Goal: Complete application form

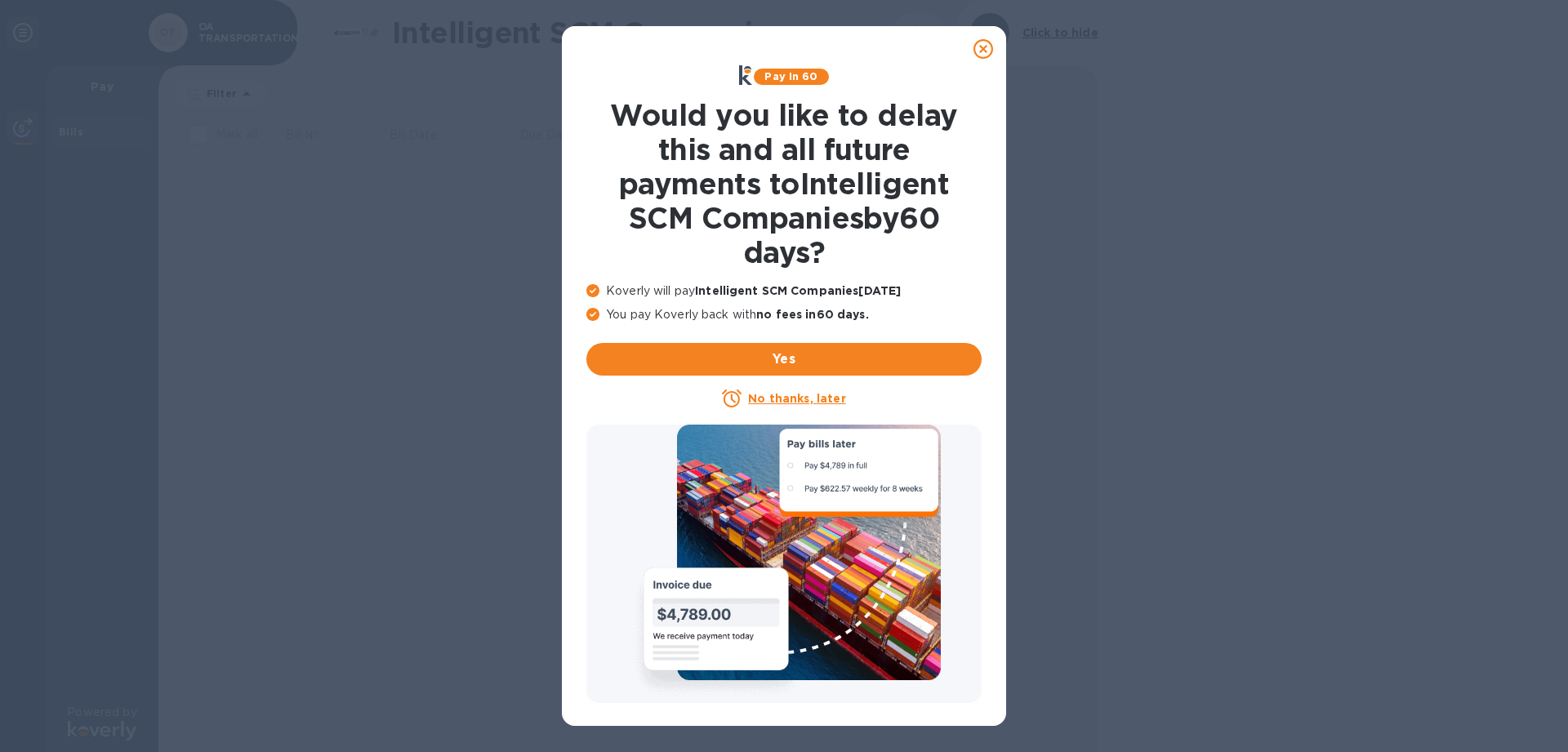
click at [981, 47] on icon at bounding box center [984, 49] width 20 height 20
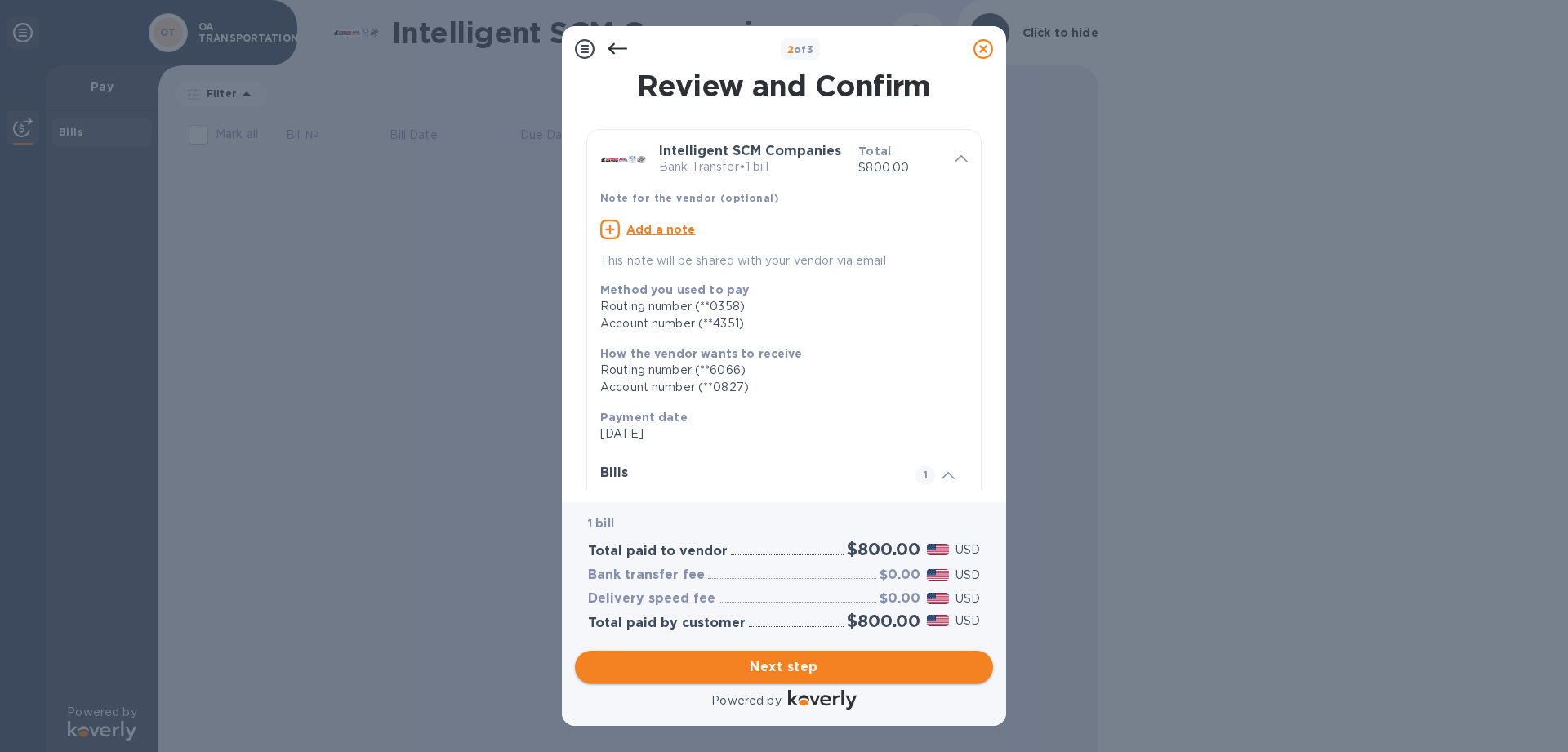
click at [754, 661] on span "Next step" at bounding box center [784, 667] width 392 height 20
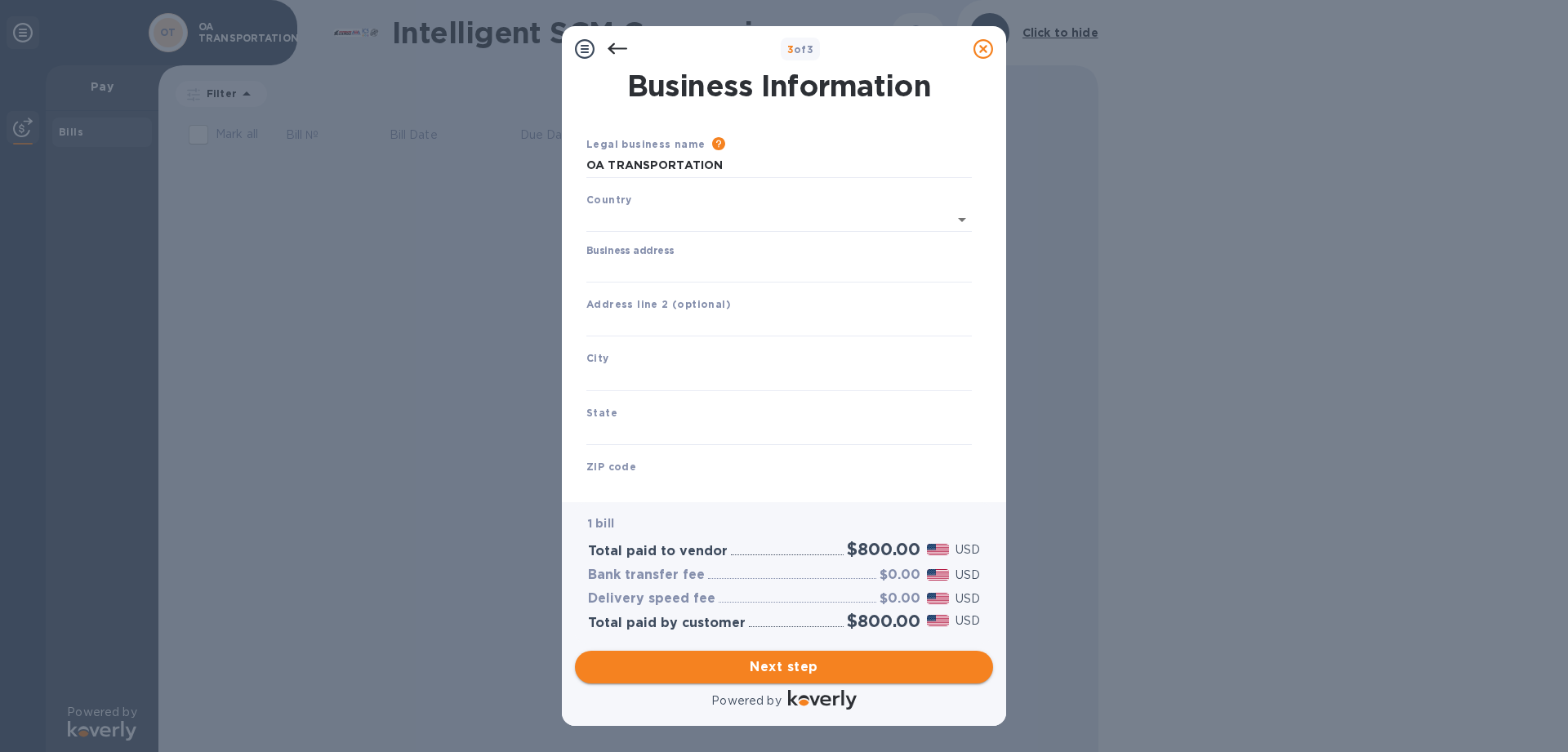
type input "[GEOGRAPHIC_DATA]"
click at [714, 274] on input "Business address" at bounding box center [779, 267] width 386 height 25
type input "PO Box 7928"
click at [696, 386] on input "text" at bounding box center [779, 376] width 386 height 25
type input "t"
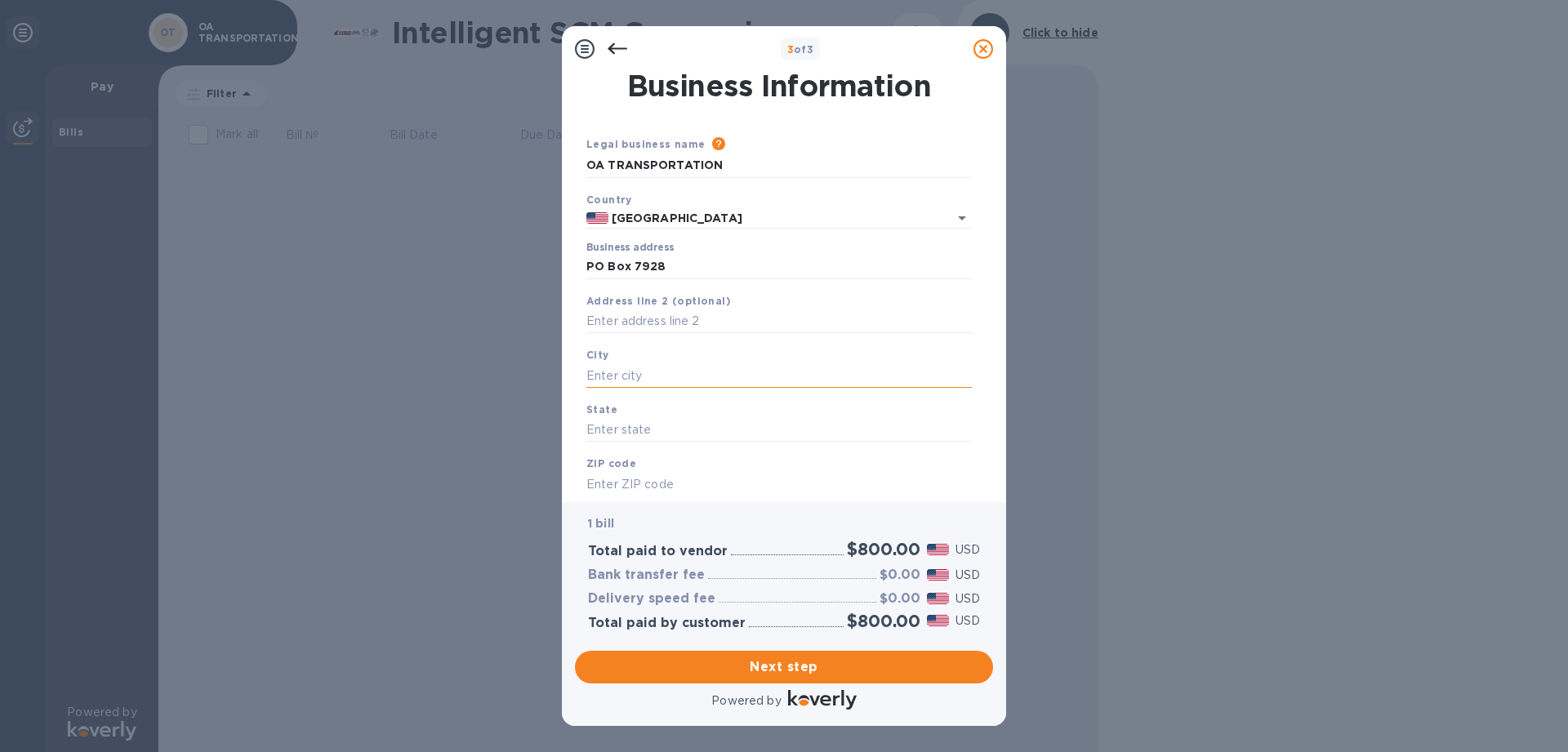
type input "t"
type input "Torrance"
click at [692, 427] on input "text" at bounding box center [779, 430] width 386 height 25
type input "c"
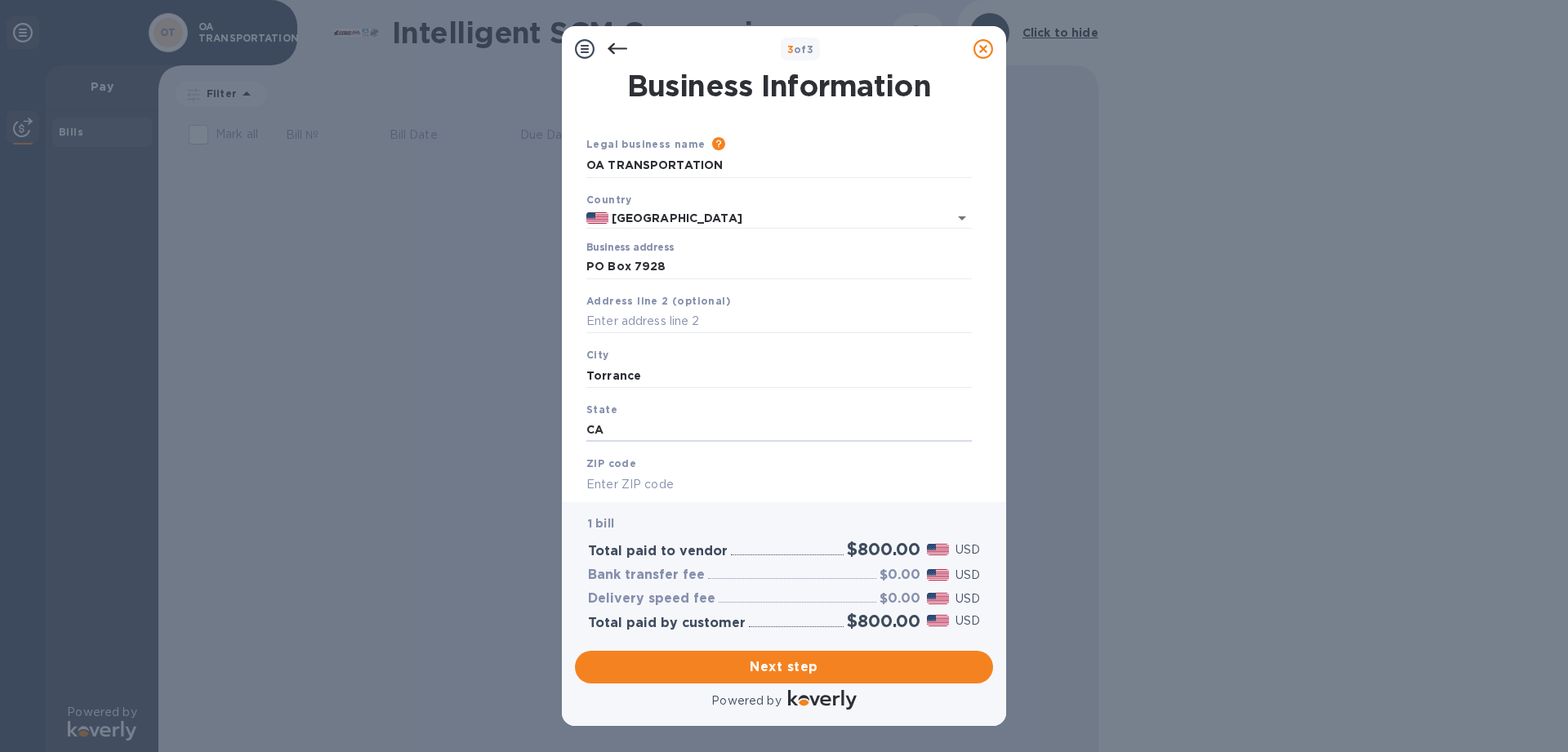
type input "CA"
click at [674, 484] on input "text" at bounding box center [779, 484] width 386 height 25
type input "90504"
click at [725, 317] on input "text" at bounding box center [779, 321] width 386 height 25
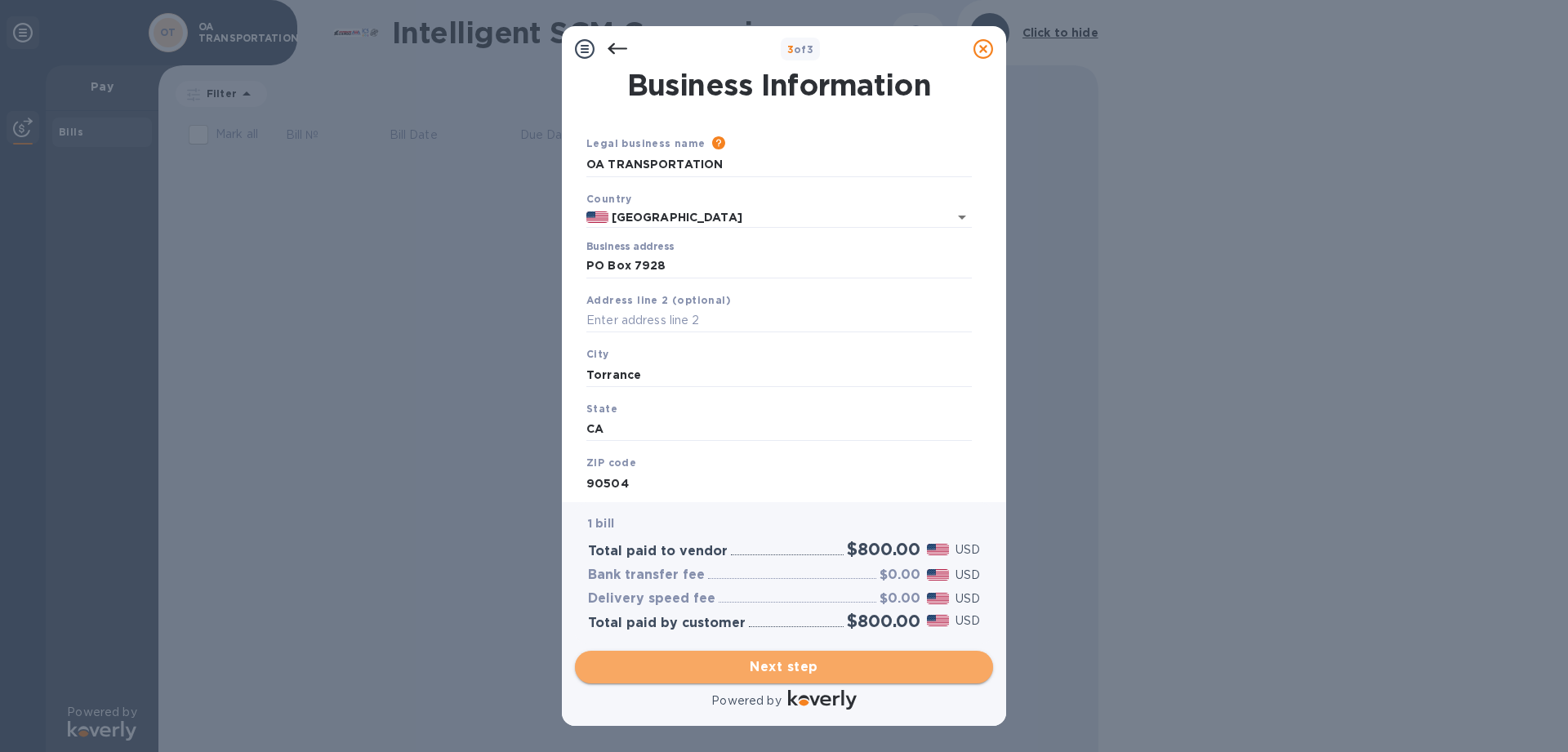
click at [803, 669] on span "Next step" at bounding box center [784, 667] width 392 height 20
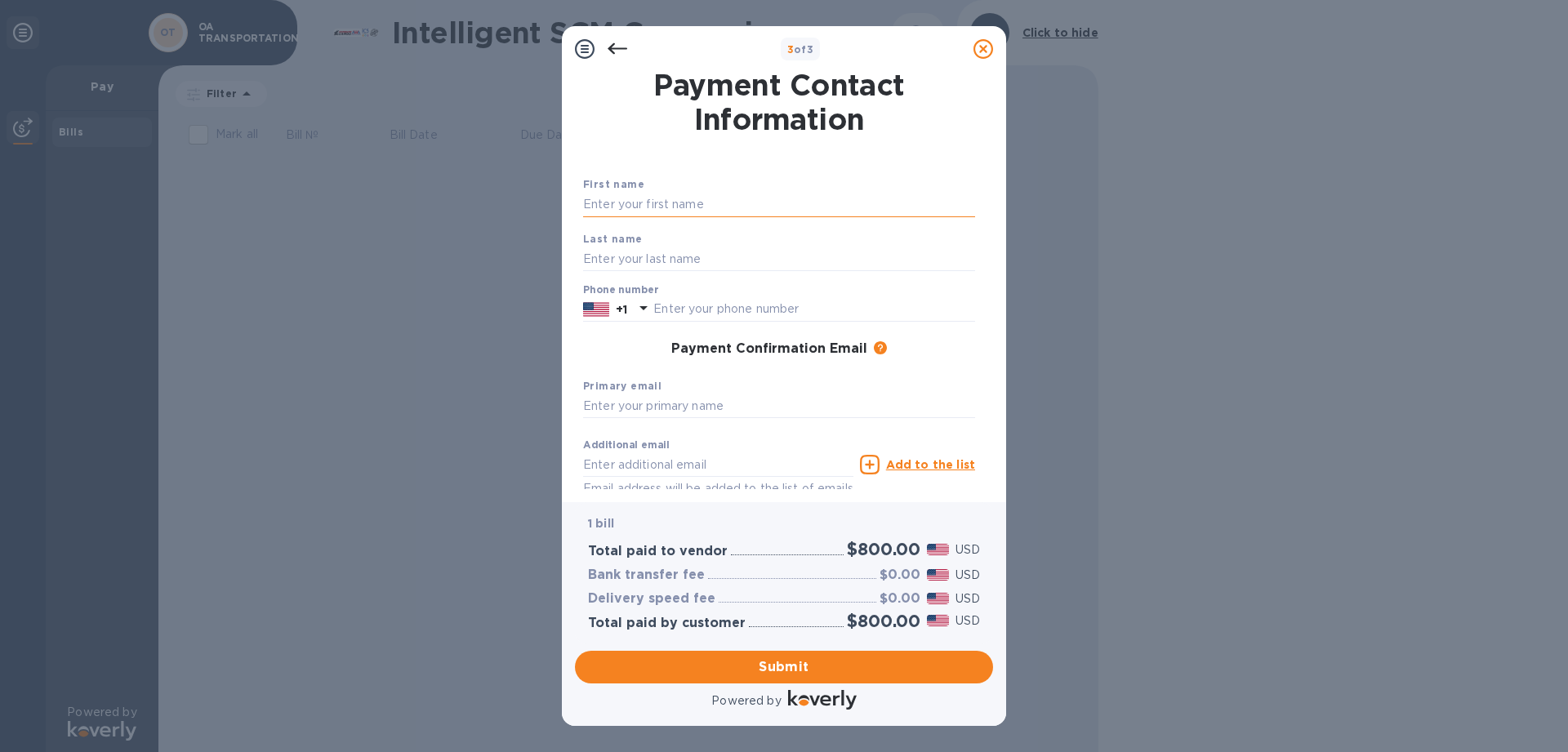
click at [674, 204] on input "text" at bounding box center [779, 205] width 392 height 25
type input "Oscar"
click at [680, 251] on input "text" at bounding box center [779, 259] width 392 height 25
type input "[PERSON_NAME]"
click at [713, 316] on input "text" at bounding box center [814, 310] width 322 height 25
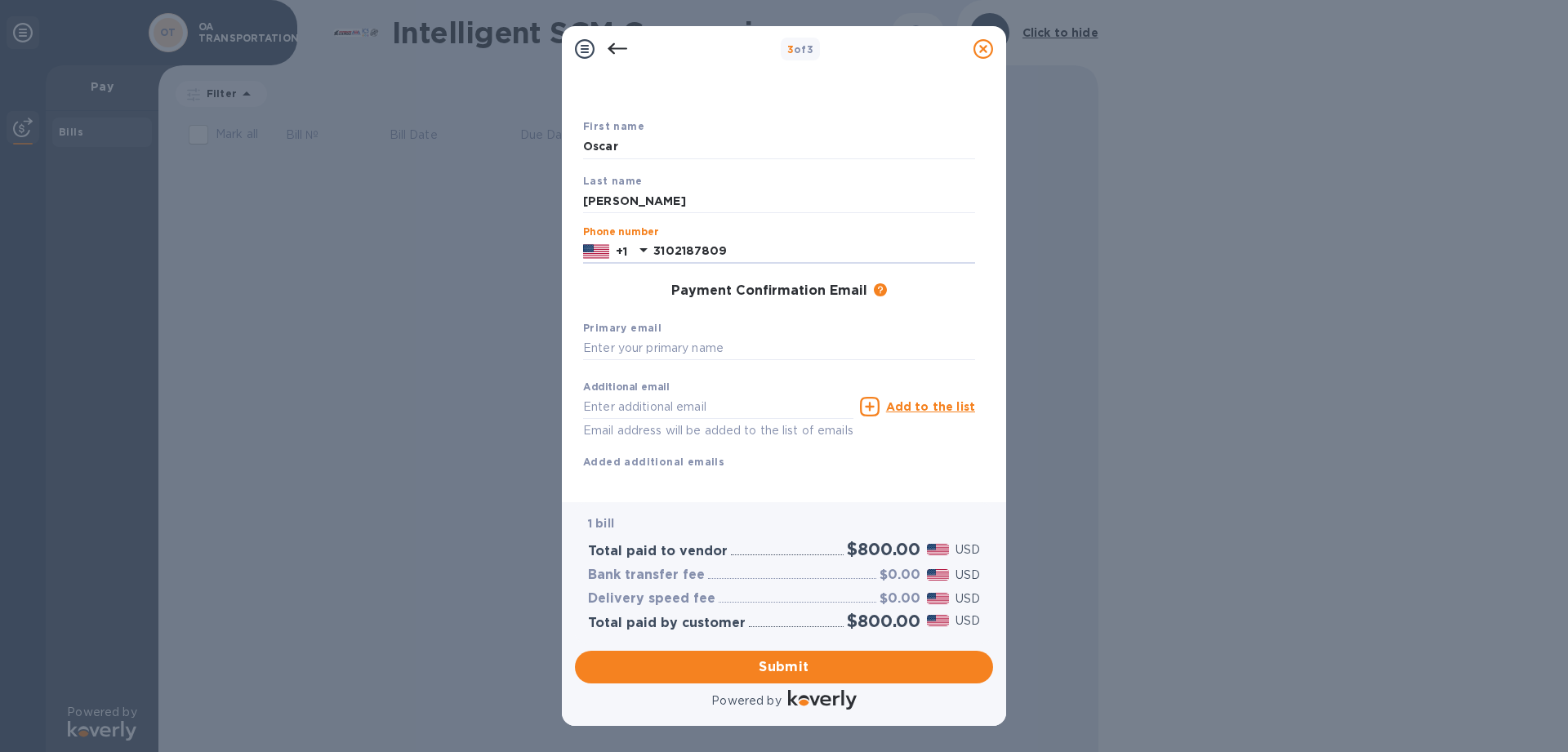
scroll to position [85, 0]
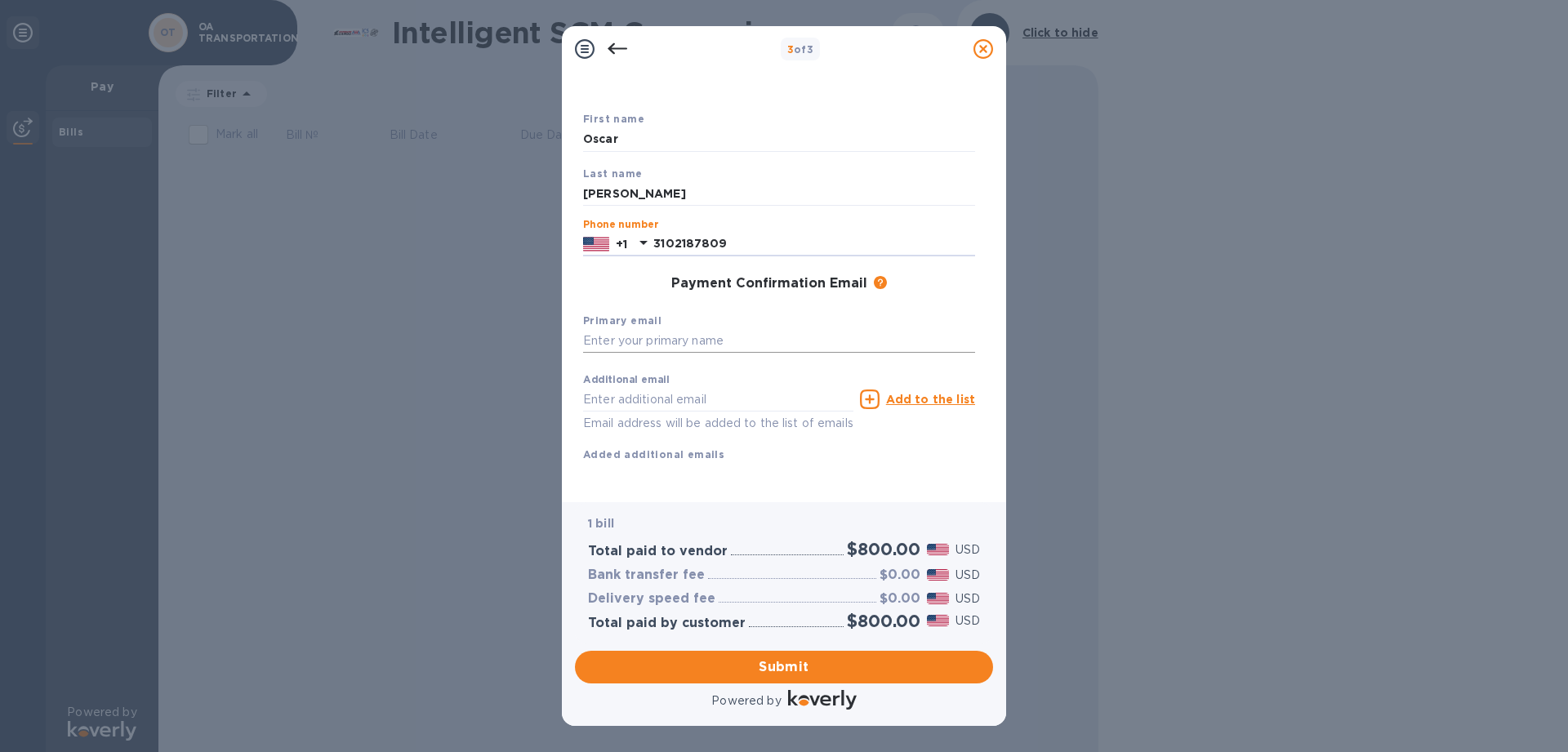
type input "3102187809"
click at [733, 330] on input "text" at bounding box center [779, 342] width 392 height 25
type input "[EMAIL_ADDRESS][DOMAIN_NAME]"
click at [782, 387] on input "text" at bounding box center [718, 399] width 271 height 25
type input "[EMAIL_ADDRESS][DOMAIN_NAME]"
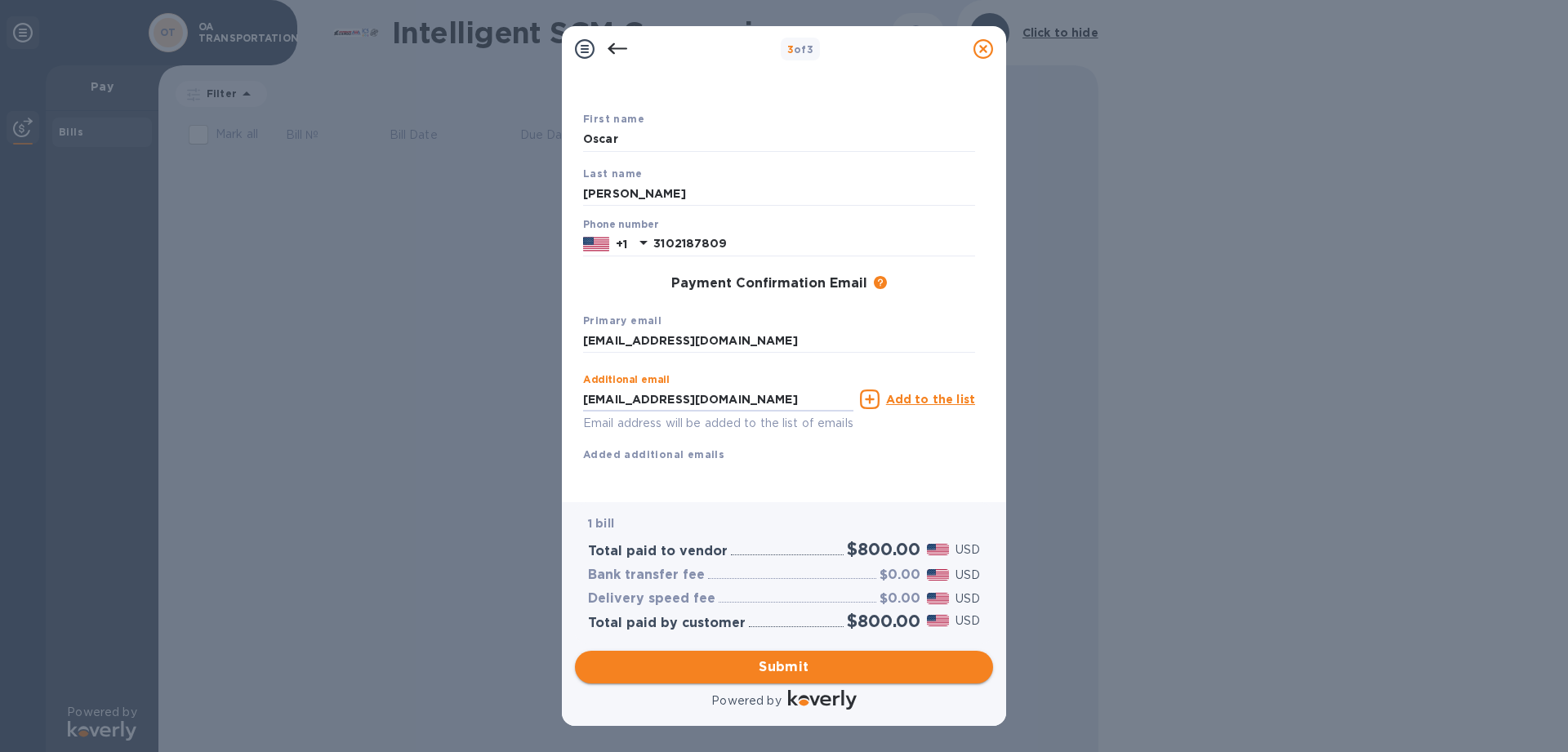
click at [793, 667] on span "Submit" at bounding box center [784, 667] width 392 height 20
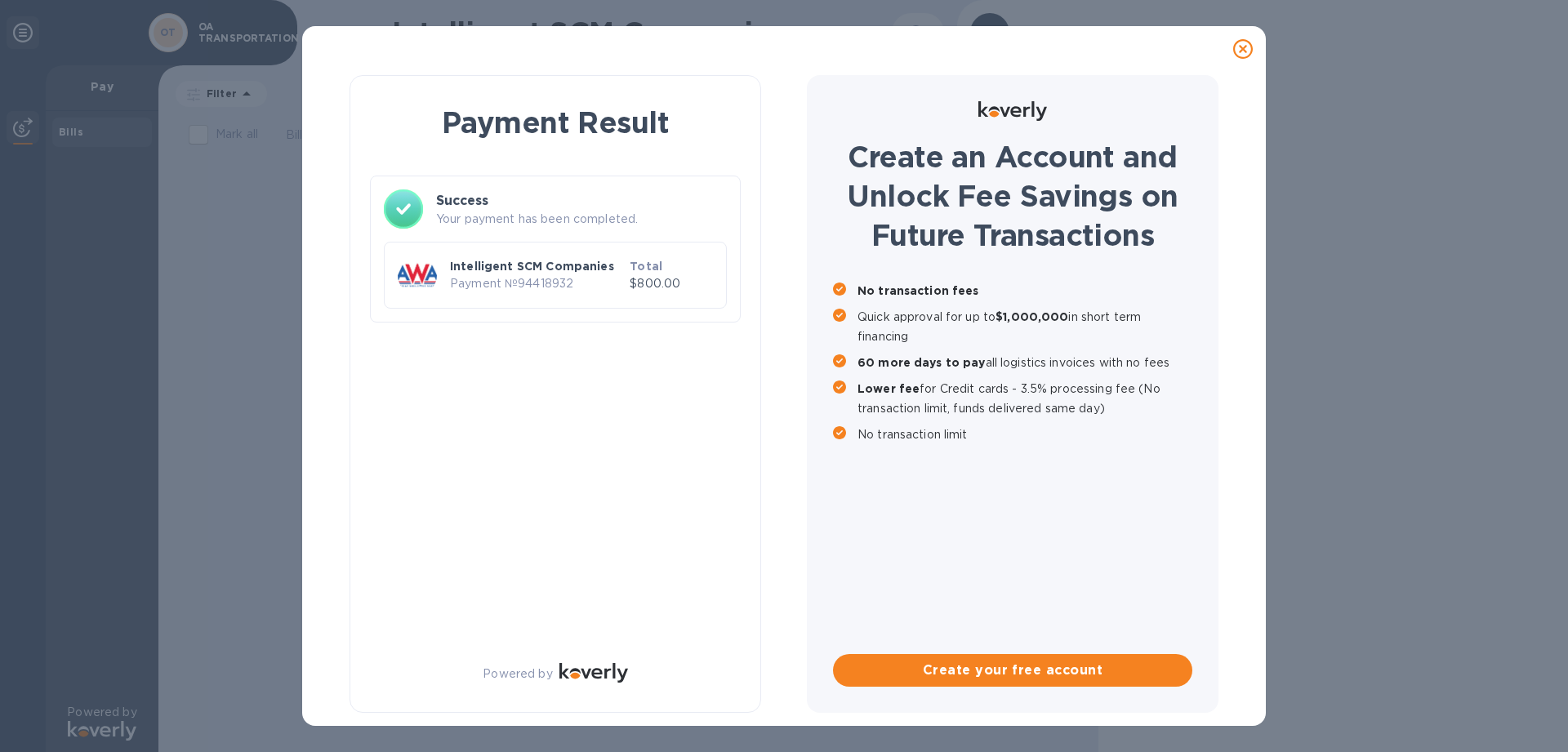
scroll to position [0, 0]
